Goal: Information Seeking & Learning: Learn about a topic

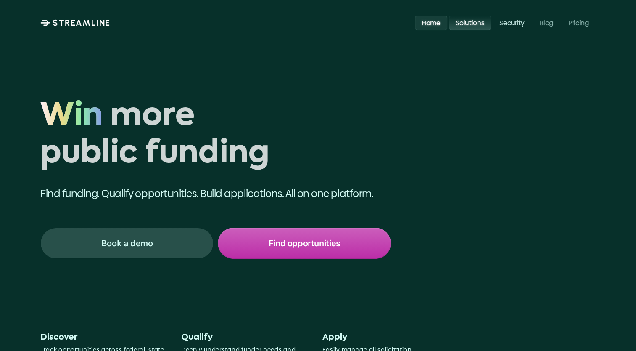
click at [478, 23] on p "Solutions" at bounding box center [470, 22] width 29 height 8
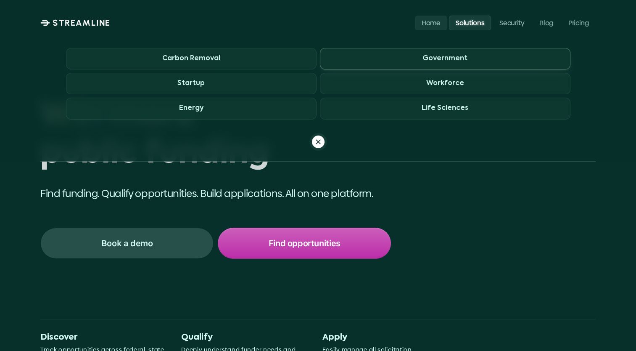
click at [464, 60] on h3 "Government" at bounding box center [445, 59] width 45 height 8
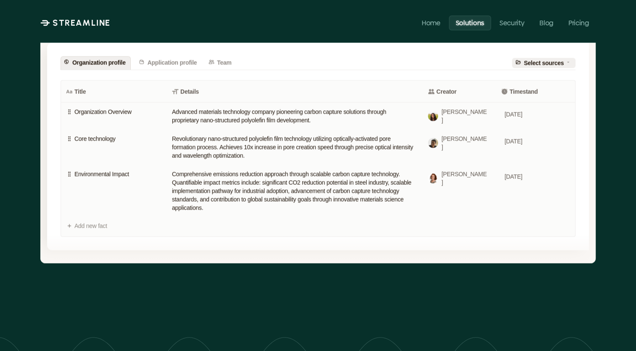
scroll to position [1786, 0]
drag, startPoint x: 528, startPoint y: 264, endPoint x: 501, endPoint y: 267, distance: 27.0
click at [501, 267] on div "Knowledge management Become faster with every proposal Streamline’s knowledge m…" at bounding box center [317, 60] width 555 height 486
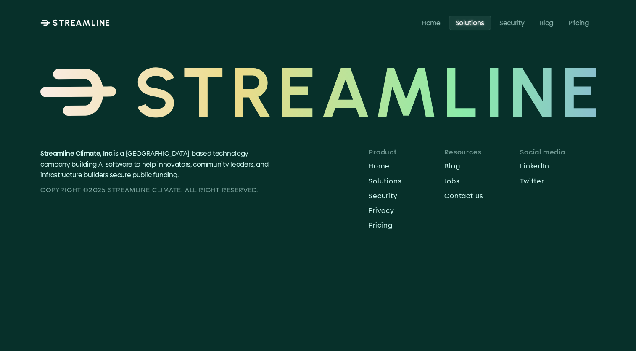
scroll to position [2473, 0]
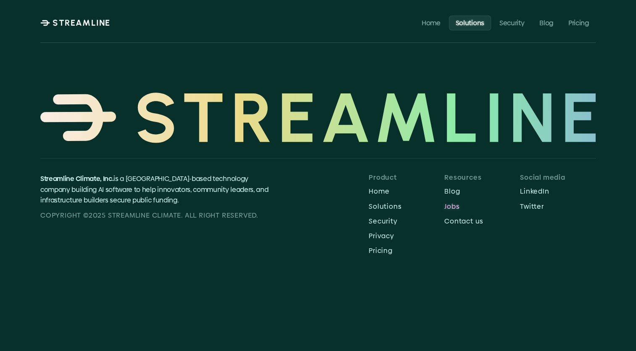
click at [452, 204] on p "Jobs" at bounding box center [482, 206] width 76 height 8
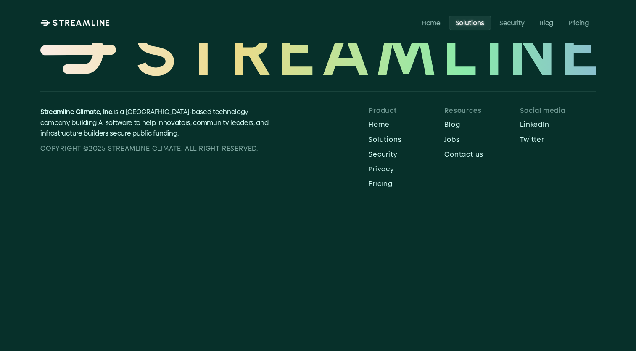
scroll to position [2539, 0]
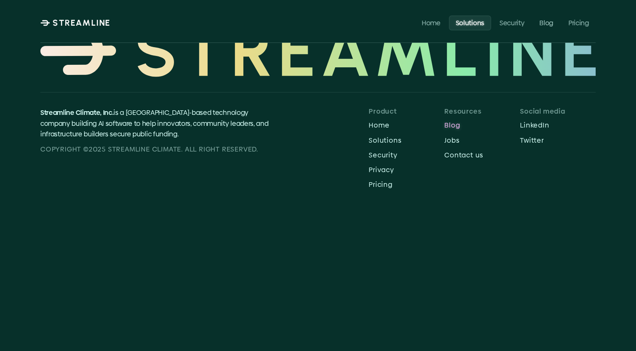
click at [455, 123] on p "Blog" at bounding box center [482, 125] width 76 height 8
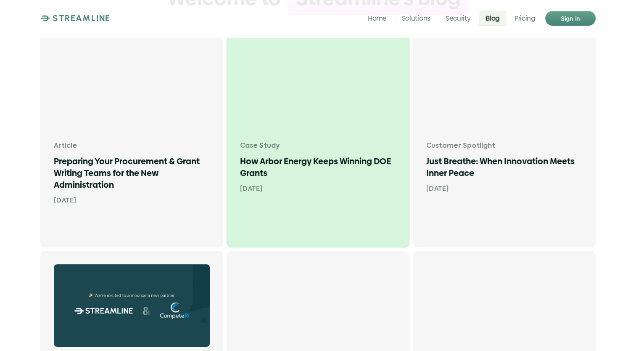
scroll to position [227, 0]
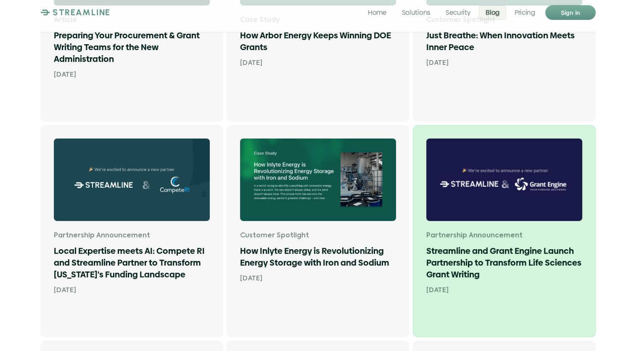
click at [520, 252] on h1 "Streamline and Grant Engine Launch Partnership to Transform Life Sciences Grant…" at bounding box center [504, 262] width 156 height 35
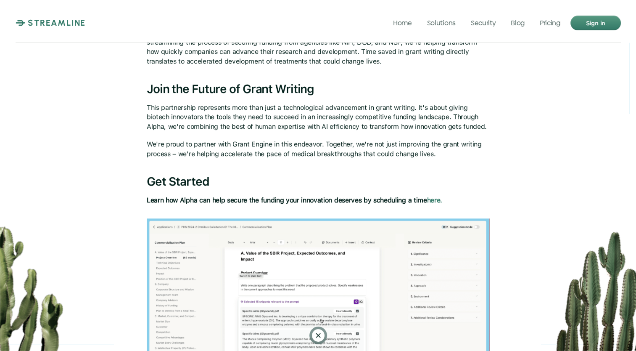
scroll to position [748, 0]
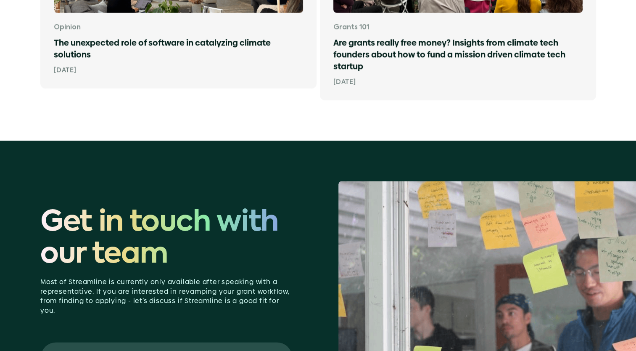
scroll to position [1472, 0]
